Goal: Entertainment & Leisure: Consume media (video, audio)

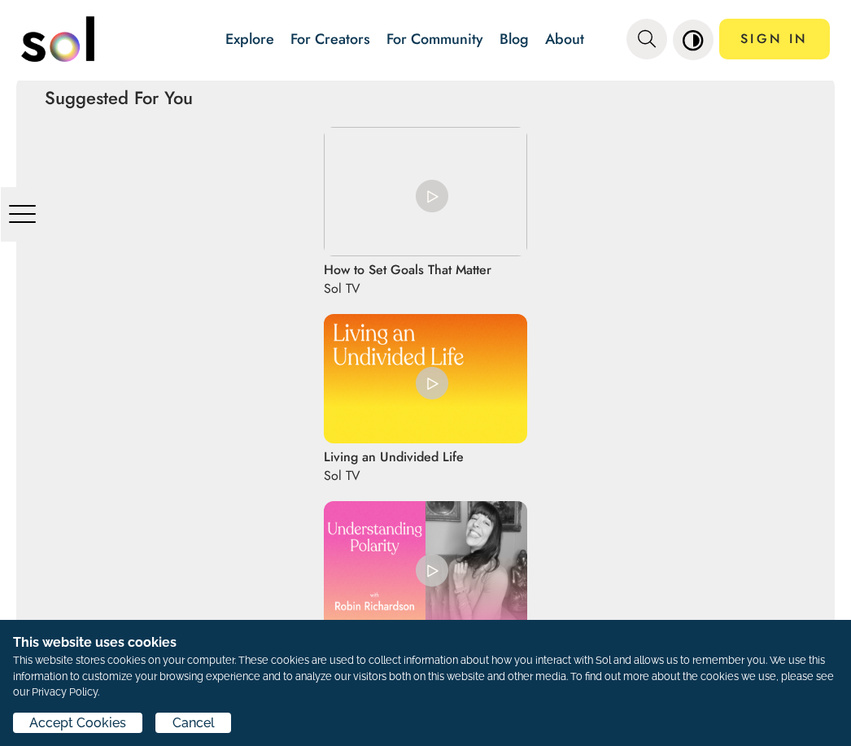
scroll to position [2579, 0]
click at [433, 367] on img at bounding box center [432, 383] width 33 height 33
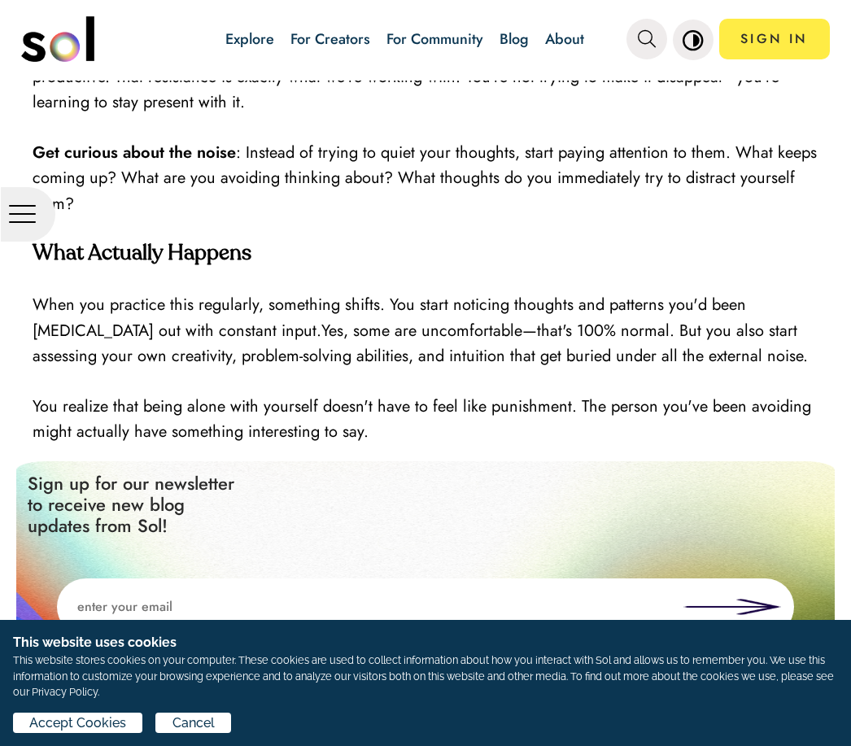
scroll to position [1983, 0]
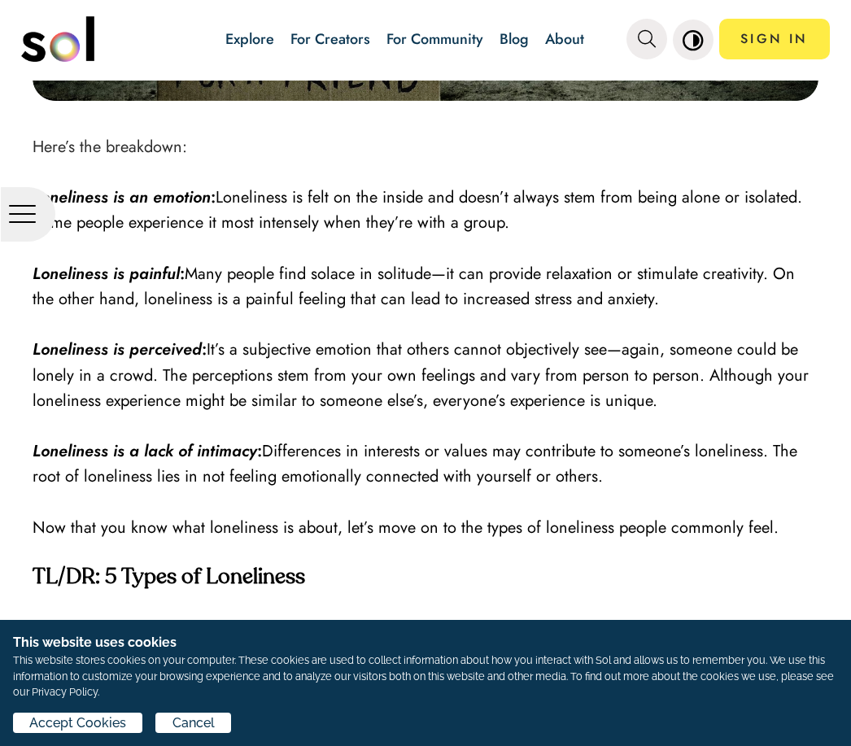
click at [776, 620] on div "This website uses cookies This website stores cookies on your computer. These c…" at bounding box center [425, 683] width 851 height 126
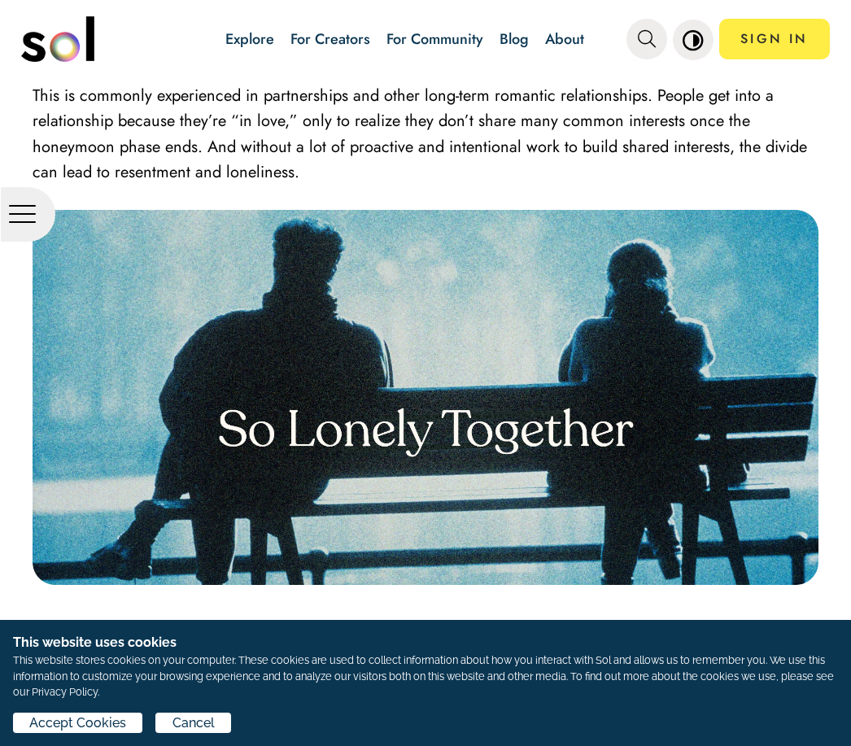
scroll to position [2078, 0]
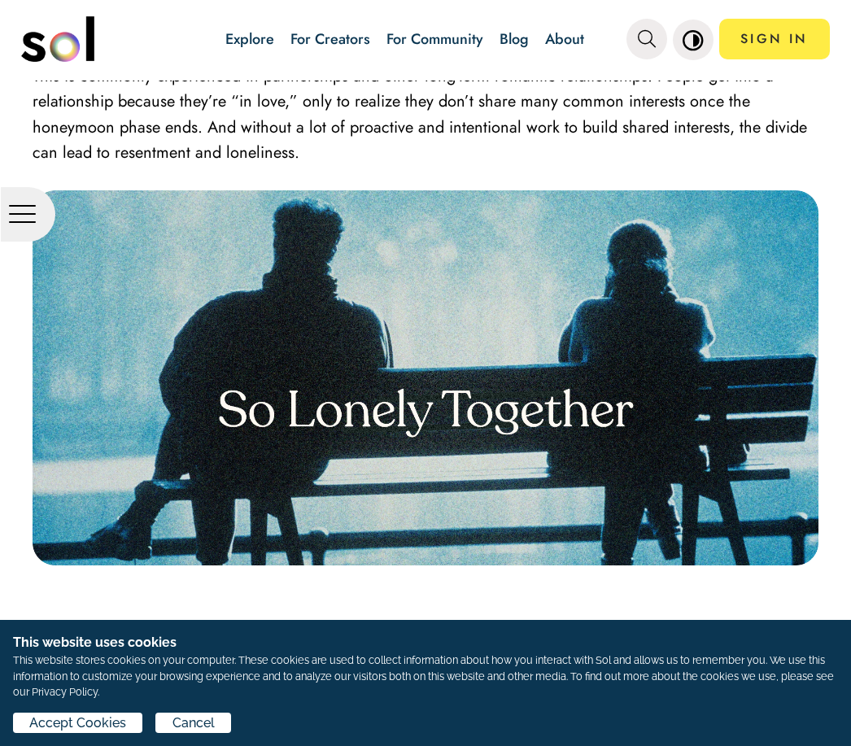
click at [297, 715] on div "Accept Cookies Cancel" at bounding box center [425, 725] width 824 height 27
